Goal: Feedback & Contribution: Contribute content

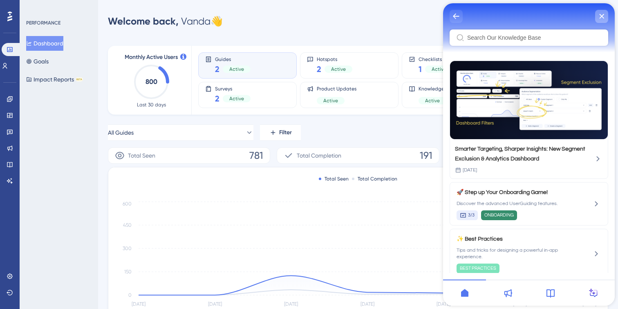
click at [600, 14] on icon "close resource center" at bounding box center [602, 16] width 5 height 5
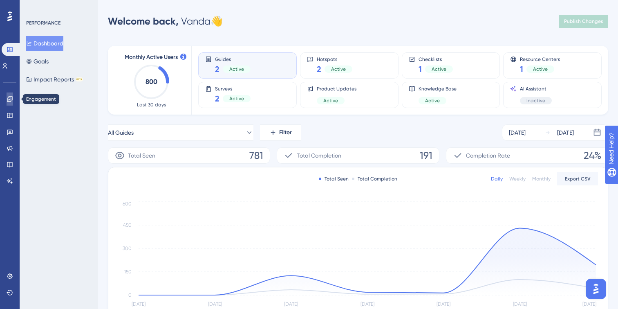
click at [7, 101] on icon at bounding box center [10, 99] width 7 height 7
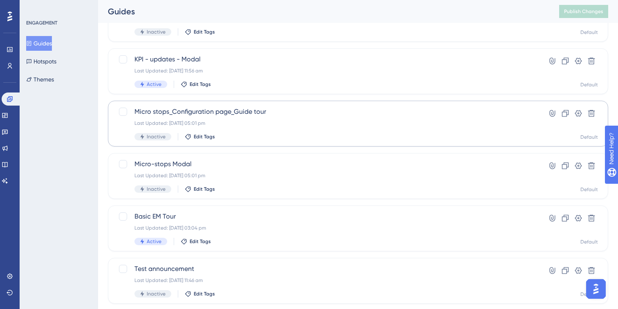
scroll to position [83, 0]
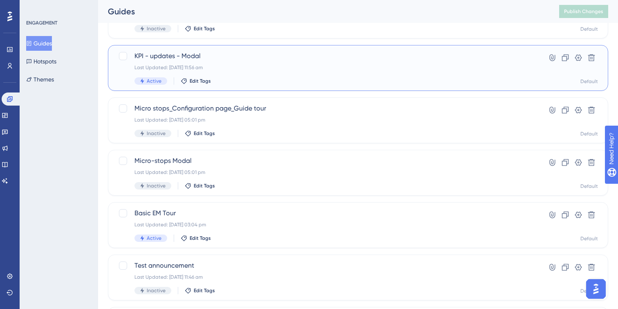
click at [327, 71] on div "KPI - updates - Modal Last Updated: [DATE] 11:56 am Active Edit Tags" at bounding box center [326, 68] width 382 height 34
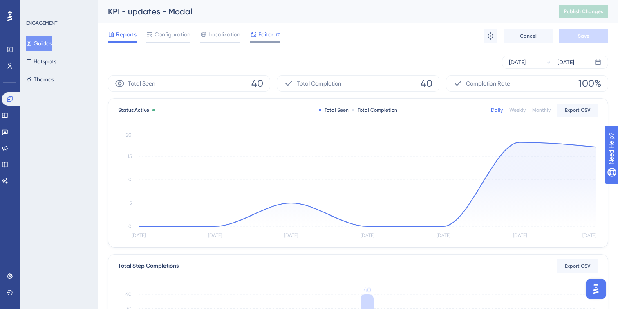
click at [263, 33] on span "Editor" at bounding box center [266, 34] width 15 height 10
click at [262, 38] on span "Editor" at bounding box center [266, 34] width 15 height 10
click at [7, 131] on icon at bounding box center [5, 132] width 6 height 5
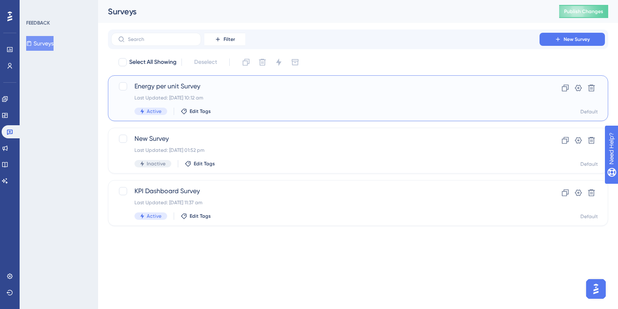
click at [283, 94] on div "Last Updated: [DATE] 10:12 am" at bounding box center [326, 97] width 382 height 7
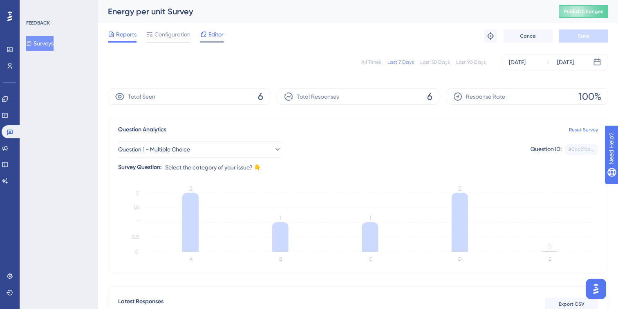
click at [211, 37] on span "Editor" at bounding box center [216, 34] width 15 height 10
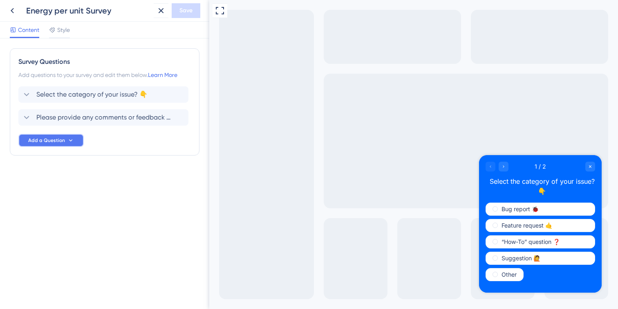
click at [61, 139] on span "Add a Question" at bounding box center [46, 140] width 37 height 7
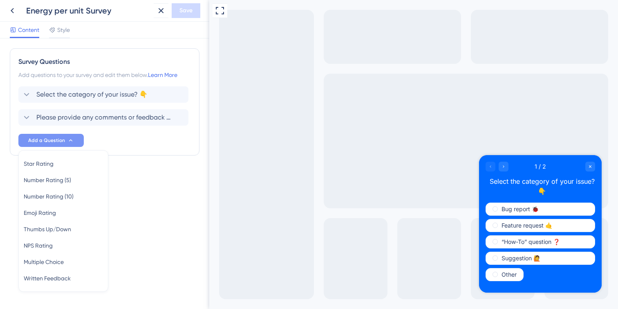
scroll to position [16, 0]
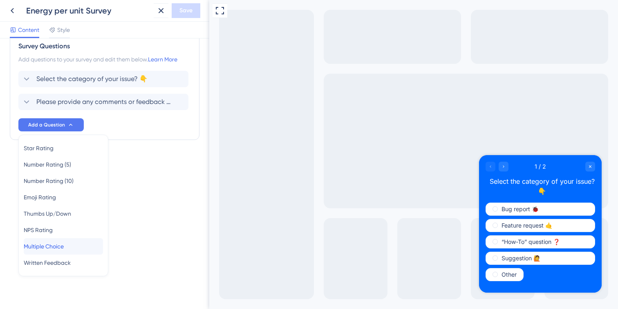
click at [56, 243] on span "Multiple Choice" at bounding box center [44, 246] width 40 height 10
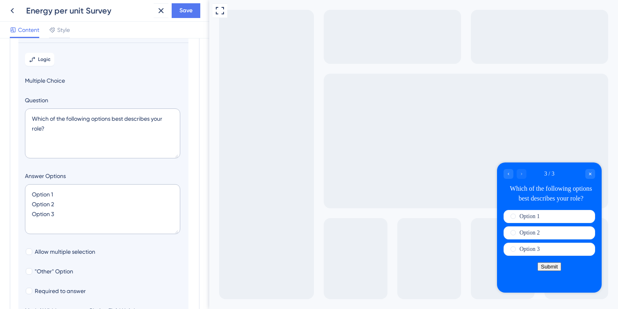
scroll to position [73, 0]
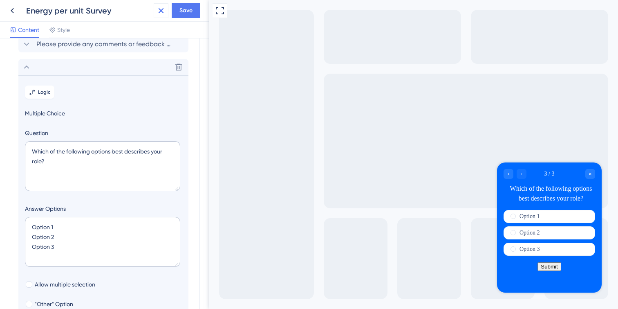
click at [159, 7] on icon at bounding box center [161, 11] width 10 height 10
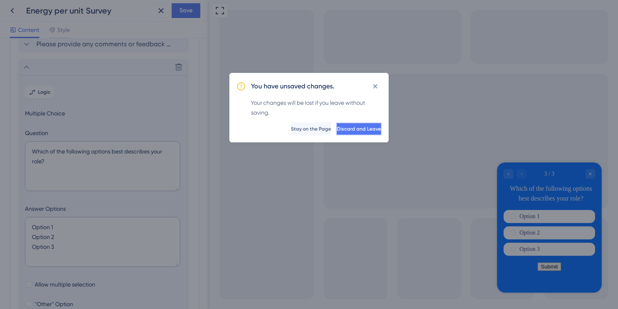
click at [337, 129] on span "Discard and Leave" at bounding box center [359, 129] width 44 height 7
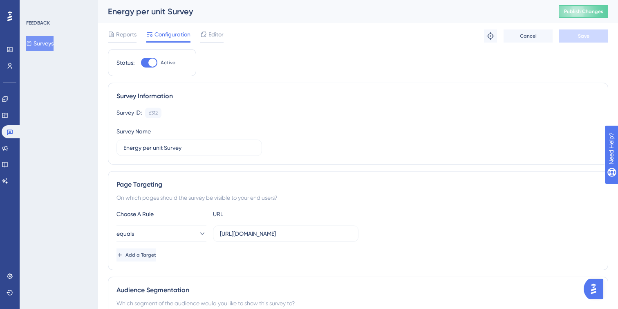
click at [13, 18] on div at bounding box center [9, 16] width 13 height 13
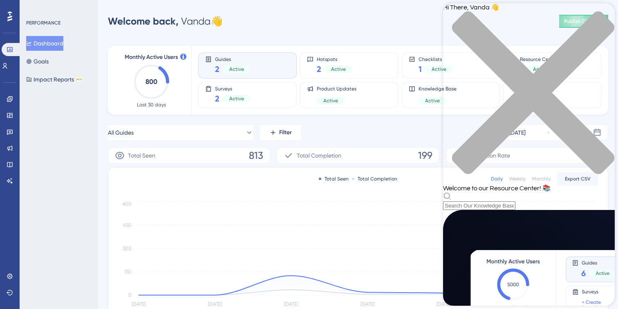
scroll to position [101, 0]
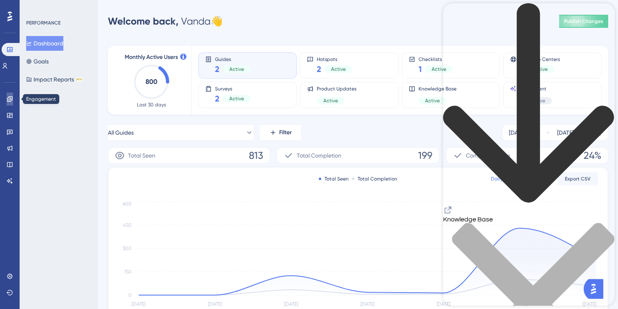
click at [11, 99] on icon at bounding box center [10, 99] width 7 height 7
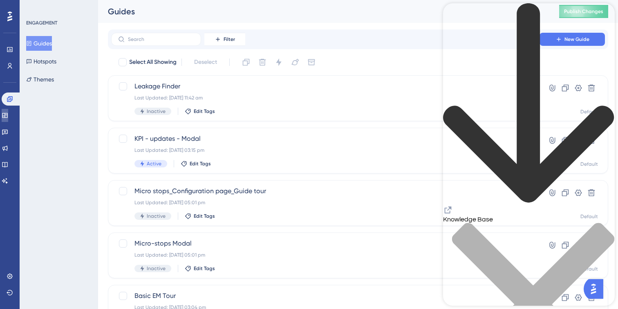
click at [8, 110] on link at bounding box center [5, 115] width 7 height 13
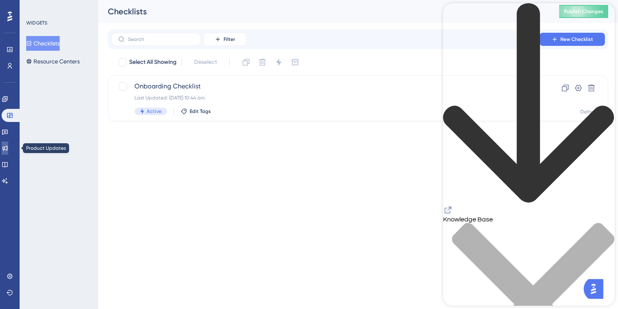
click at [8, 149] on icon at bounding box center [5, 148] width 7 height 7
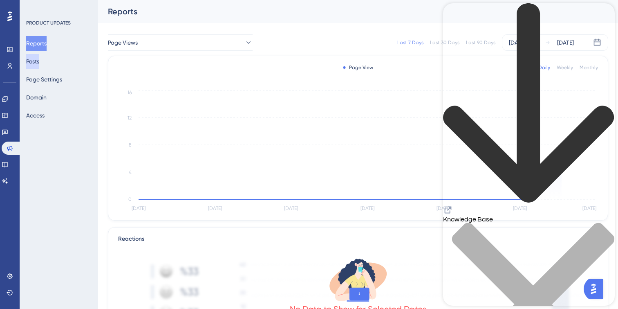
click at [36, 64] on button "Posts" at bounding box center [32, 61] width 13 height 15
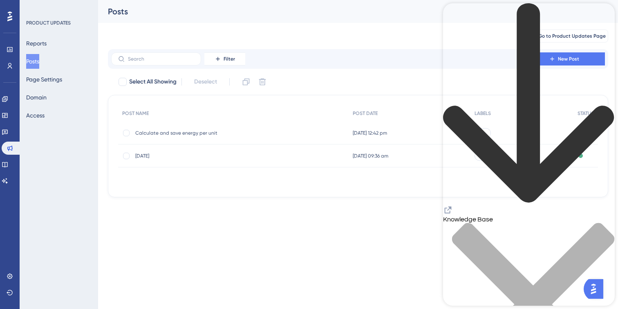
click at [264, 132] on span "Calculate and save energy per unit" at bounding box center [200, 133] width 131 height 7
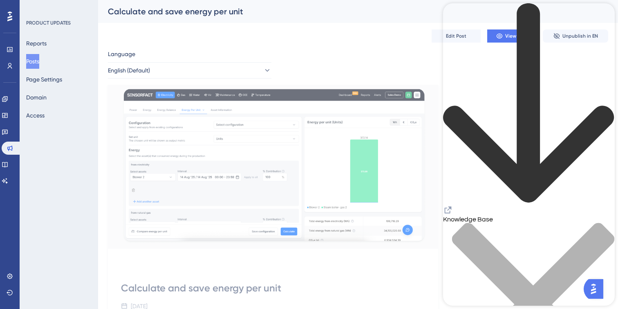
click at [602, 223] on div "close resource center" at bounding box center [529, 309] width 172 height 173
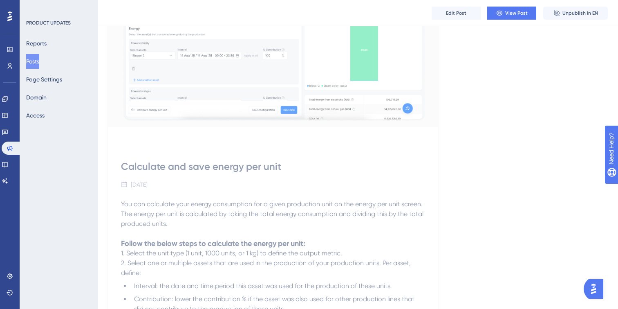
scroll to position [265, 0]
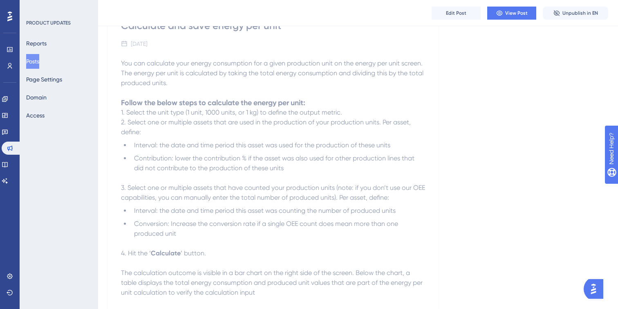
click at [248, 159] on span "Contribution: lower the contribution % if the asset was also used for other pro…" at bounding box center [275, 163] width 282 height 18
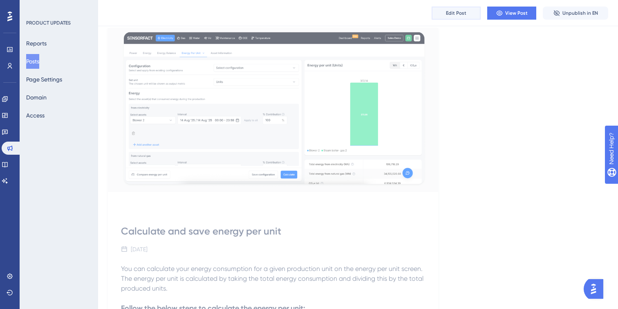
click at [455, 11] on span "Edit Post" at bounding box center [456, 13] width 20 height 7
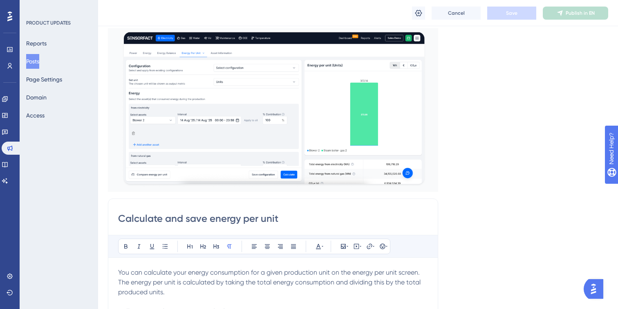
scroll to position [453, 0]
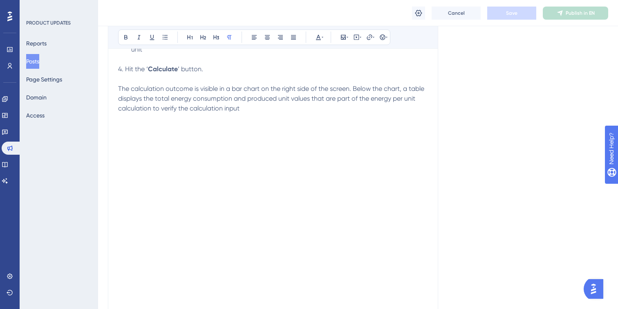
click at [183, 94] on span "The calculation outcome is visible in a bar chart on the right side of the scre…" at bounding box center [272, 98] width 308 height 27
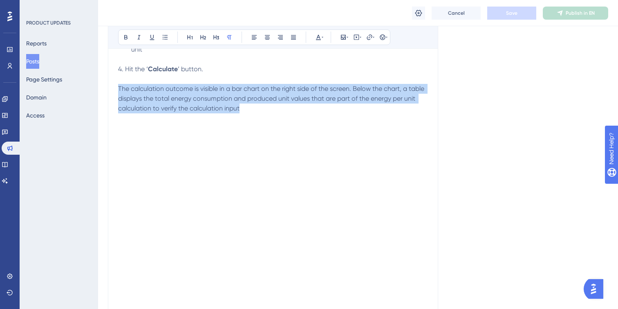
drag, startPoint x: 250, startPoint y: 112, endPoint x: 113, endPoint y: 88, distance: 139.0
click at [113, 88] on div "Calculate and save energy per unit Bold Italic Underline Bullet Point Heading 1…" at bounding box center [273, 149] width 330 height 689
click at [181, 99] on span "The calculation outcome is visible in a bar chart on the right side of the scre…" at bounding box center [272, 98] width 308 height 27
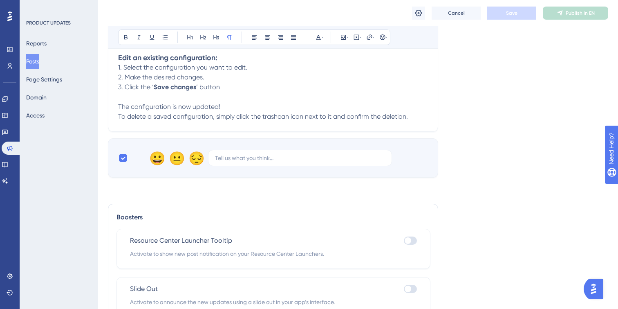
scroll to position [817, 0]
